Goal: Task Accomplishment & Management: Manage account settings

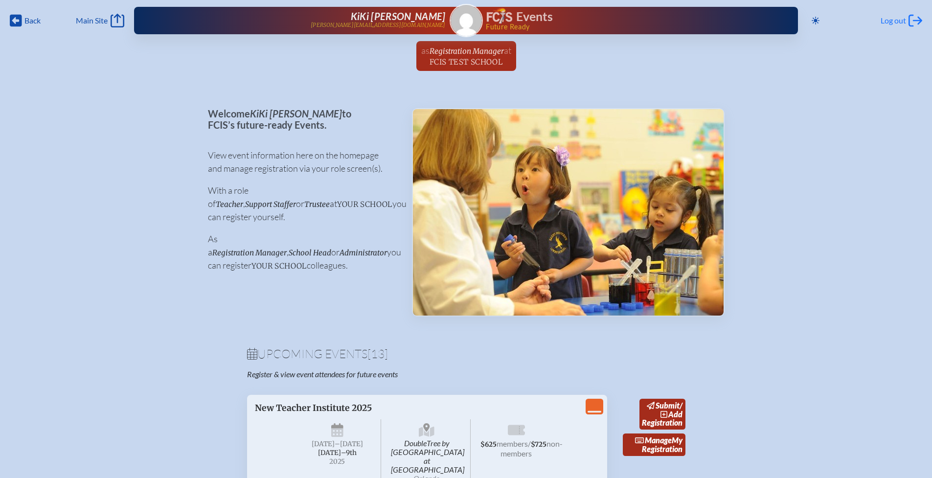
click at [895, 22] on span "Log out" at bounding box center [892, 21] width 25 height 10
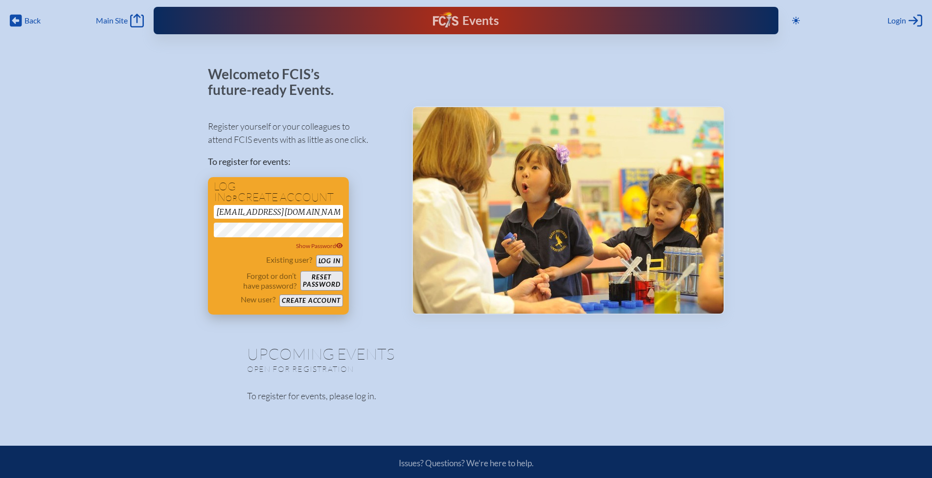
click at [280, 213] on input "[EMAIL_ADDRESS][DOMAIN_NAME]" at bounding box center [278, 212] width 129 height 14
drag, startPoint x: 273, startPoint y: 207, endPoint x: 194, endPoint y: 211, distance: 79.8
click at [194, 211] on div "Welcome to FCIS’s future-ready Events. Register yourself or your colleagues to …" at bounding box center [466, 241] width 900 height 348
type input "lauren.astafan@gmail.com"
click at [202, 227] on div "Welcome to FCIS’s future-ready Events. Register yourself or your colleagues to …" at bounding box center [466, 241] width 900 height 348
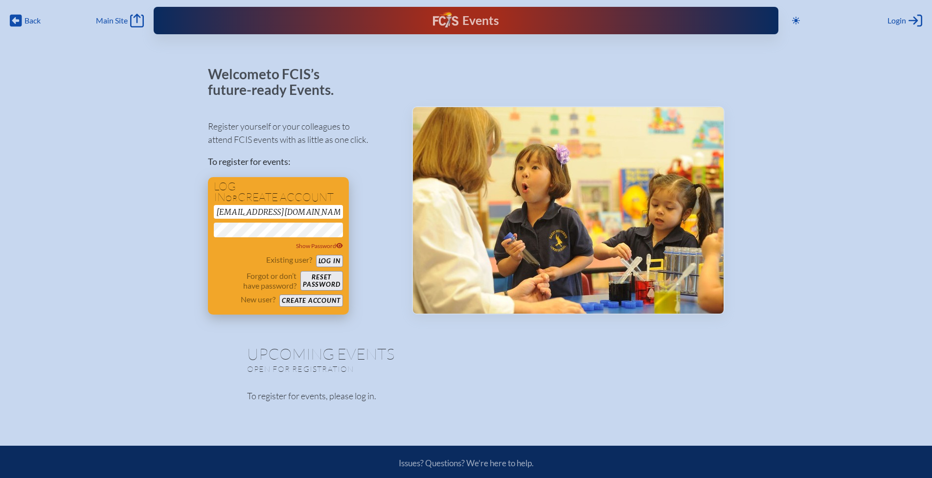
click at [331, 261] on button "Log in" at bounding box center [329, 261] width 27 height 12
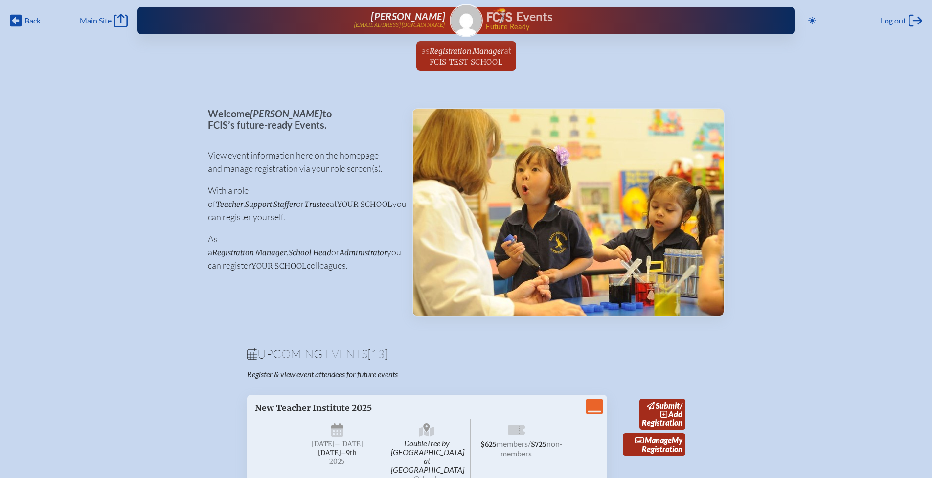
click at [462, 56] on span "at FCIS Test School" at bounding box center [470, 56] width 82 height 22
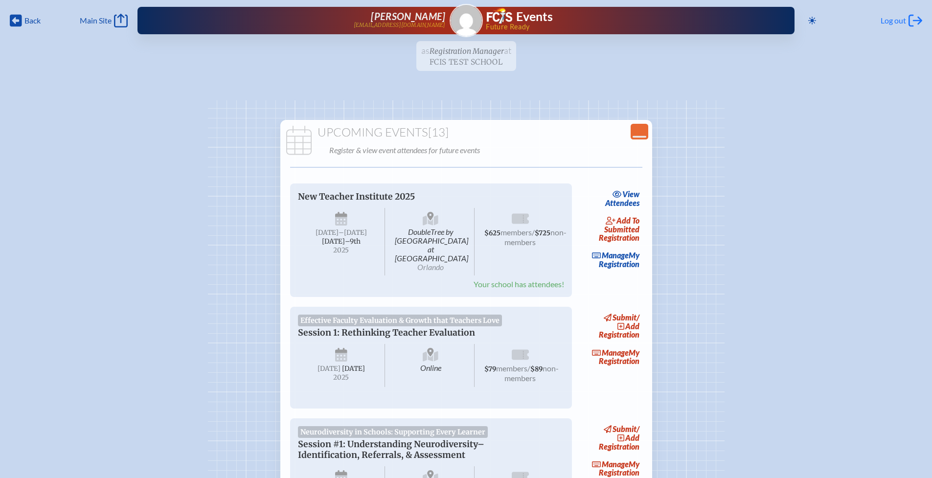
click at [898, 22] on span "Log out" at bounding box center [892, 21] width 25 height 10
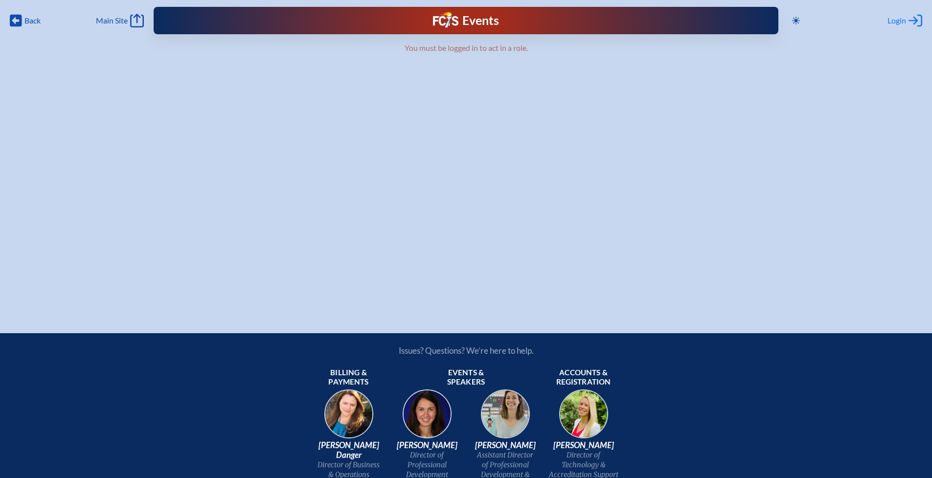
type input "[EMAIL_ADDRESS][DOMAIN_NAME]"
click at [900, 21] on span "Login" at bounding box center [896, 21] width 19 height 10
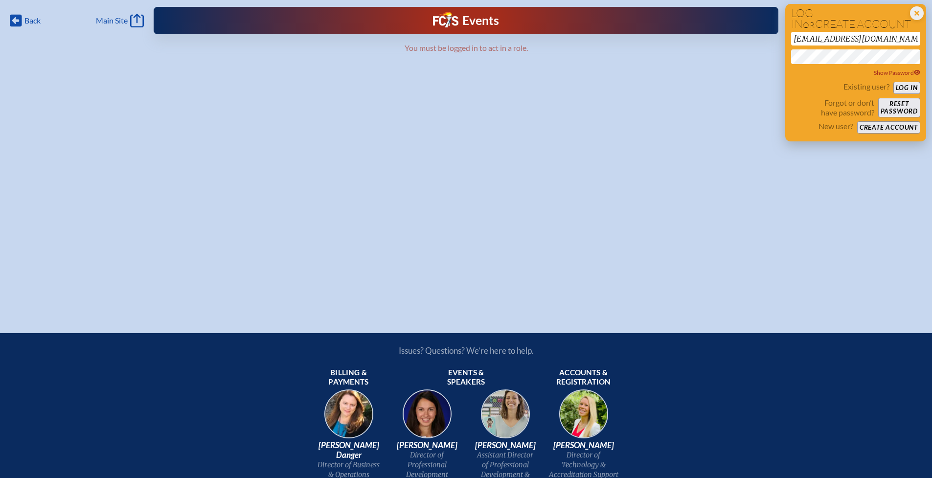
click at [912, 86] on button "Log in" at bounding box center [906, 88] width 27 height 12
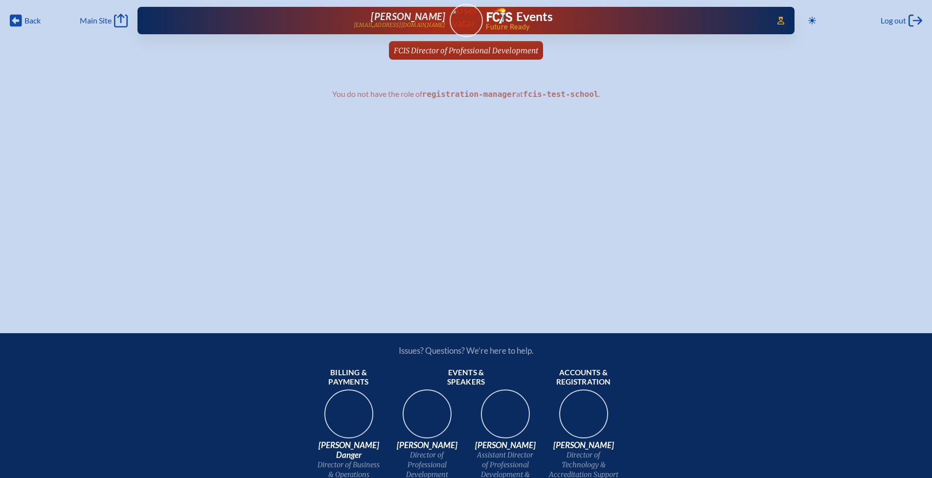
click at [416, 50] on span "FCIS Director of Professional Development" at bounding box center [466, 50] width 144 height 9
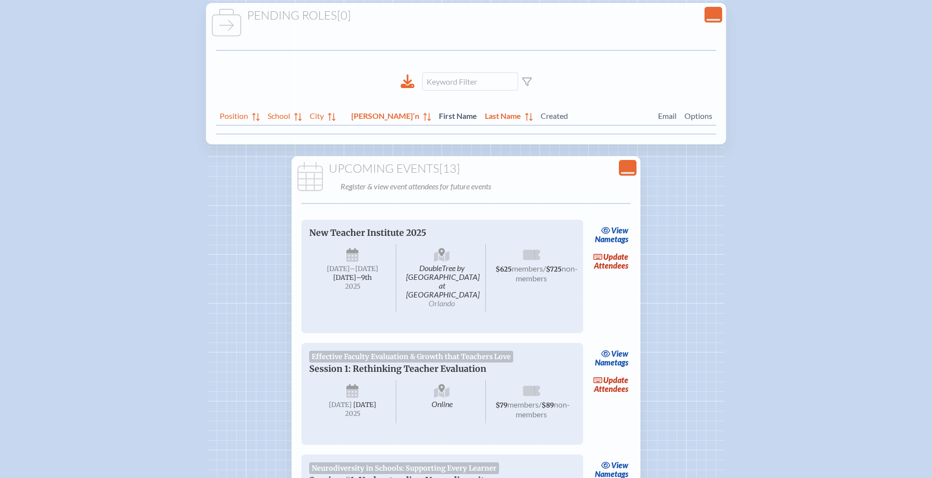
scroll to position [146, 0]
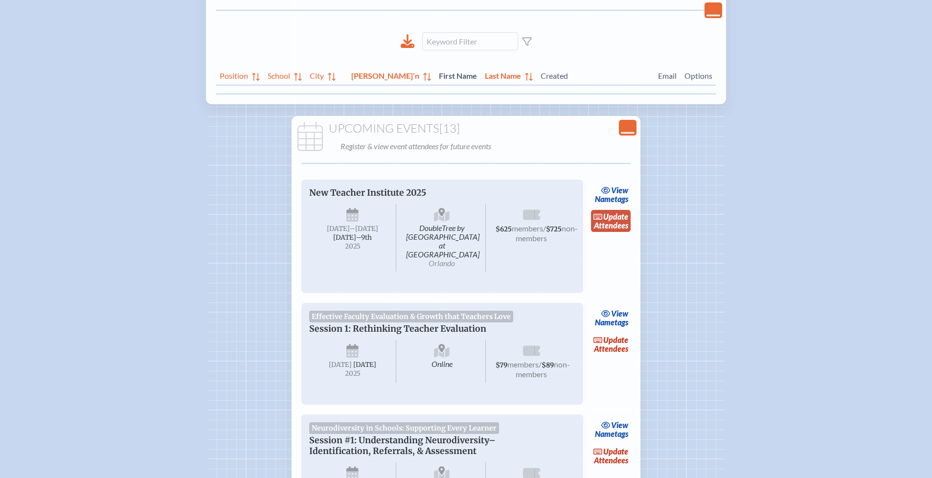
click at [603, 222] on link "update Attendees" at bounding box center [611, 221] width 40 height 22
